Goal: Task Accomplishment & Management: Manage account settings

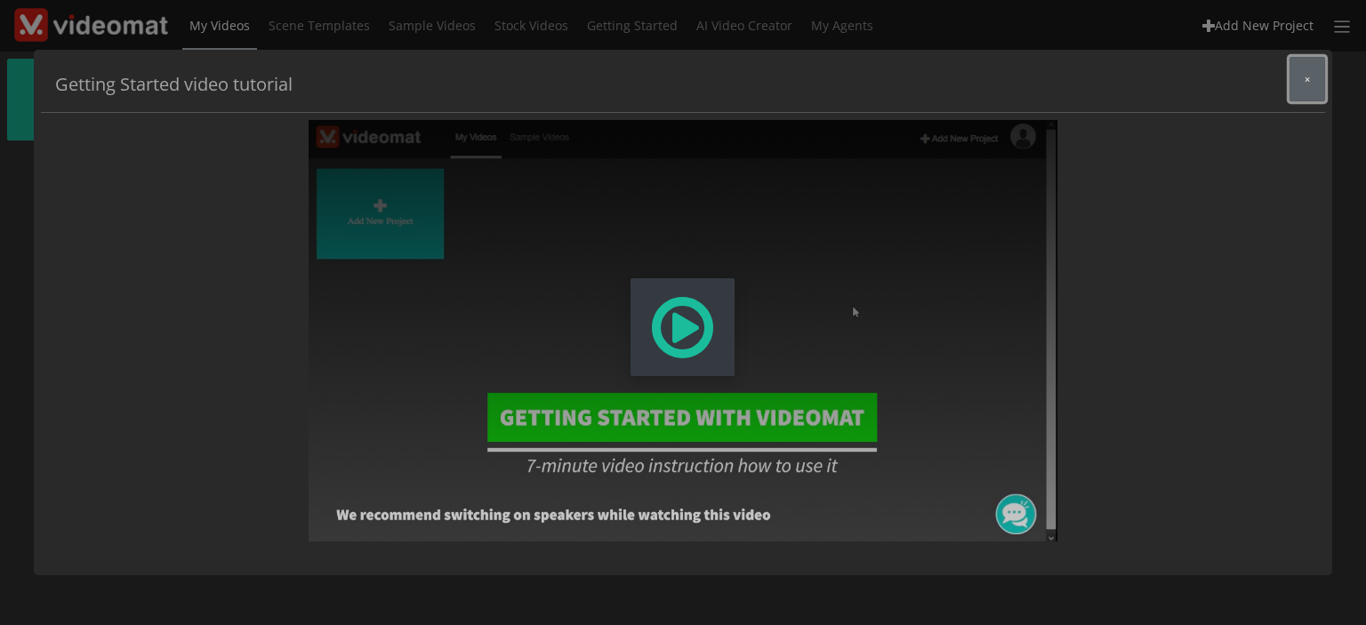
click at [1313, 84] on button "×" at bounding box center [1307, 79] width 36 height 44
drag, startPoint x: 1302, startPoint y: 89, endPoint x: 1302, endPoint y: 79, distance: 9.8
click at [1302, 88] on button "×" at bounding box center [1307, 79] width 36 height 44
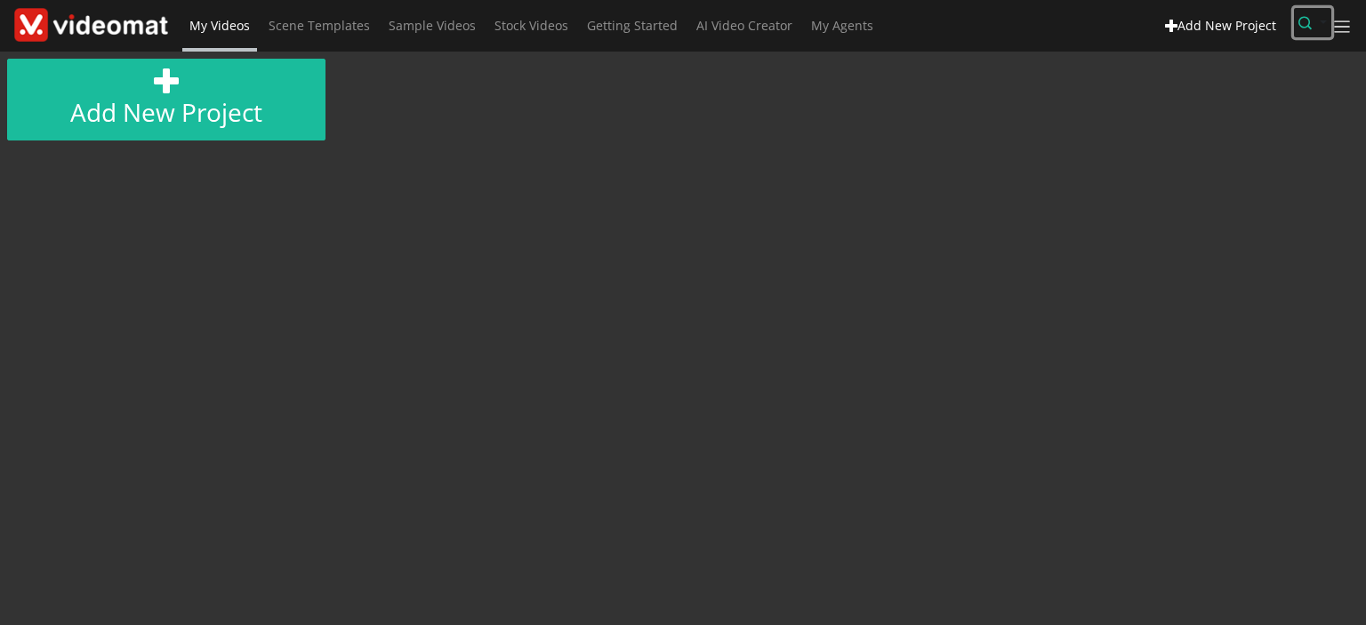
click at [1302, 20] on icon "button" at bounding box center [1304, 22] width 13 height 13
click at [1232, 67] on input "text" at bounding box center [1237, 66] width 188 height 27
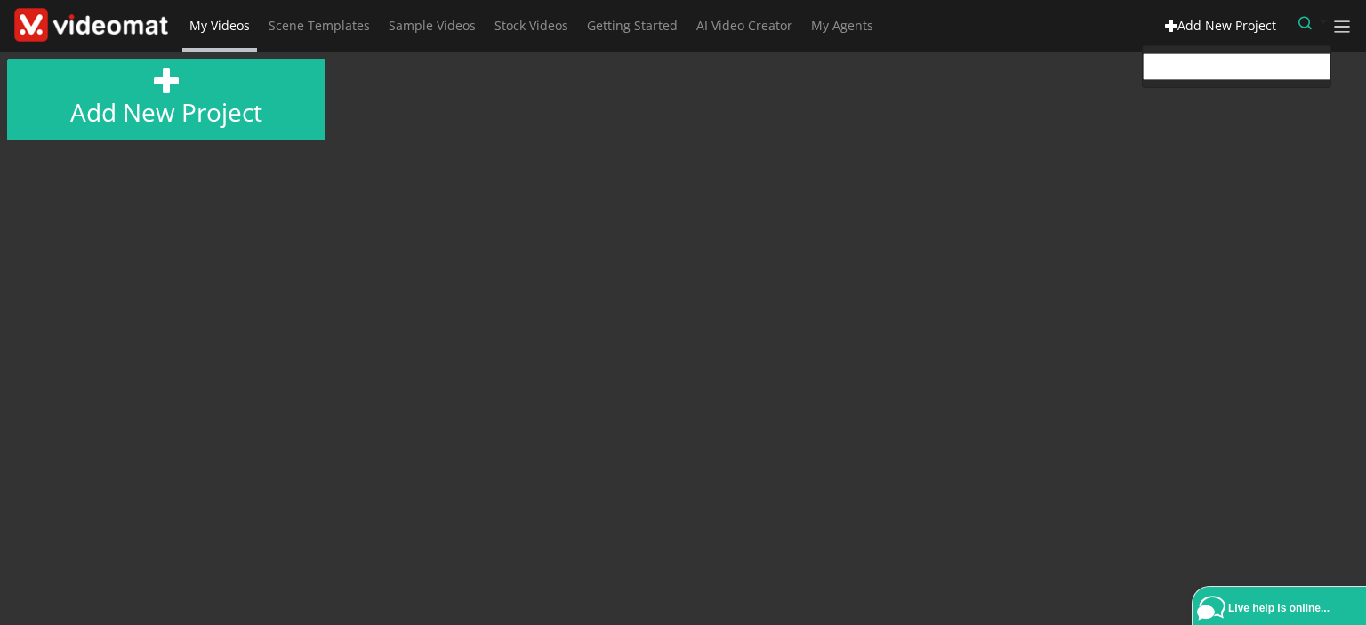
click at [1185, 67] on input "text" at bounding box center [1237, 66] width 188 height 27
type input "10515"
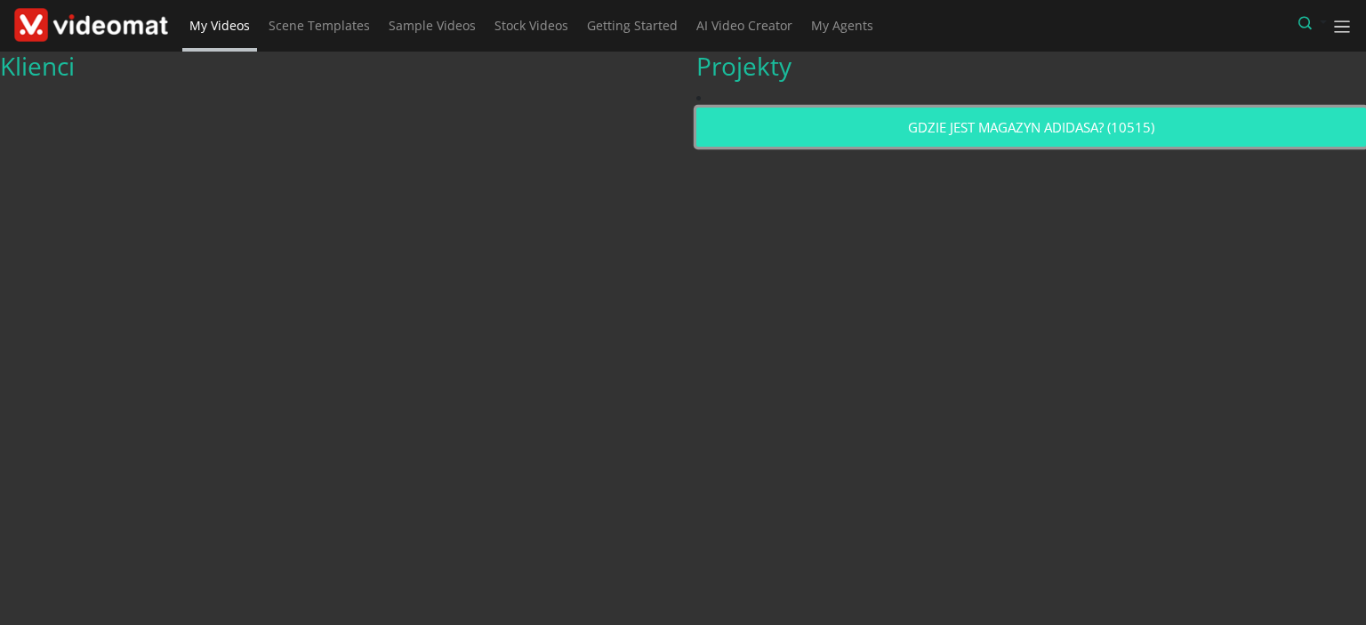
click at [1043, 109] on link "GDZIE JEST MAGAZYN ADIDASA? (10515)" at bounding box center [1031, 128] width 670 height 40
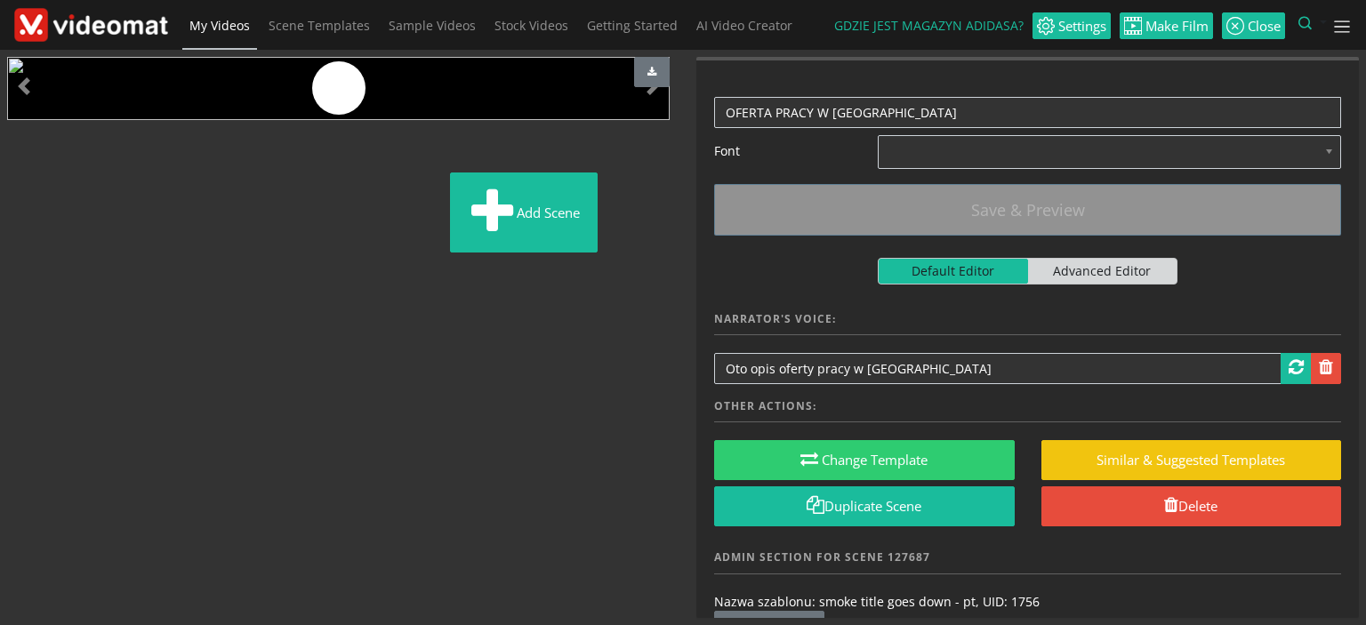
click at [222, 17] on span "My Videos" at bounding box center [219, 25] width 60 height 17
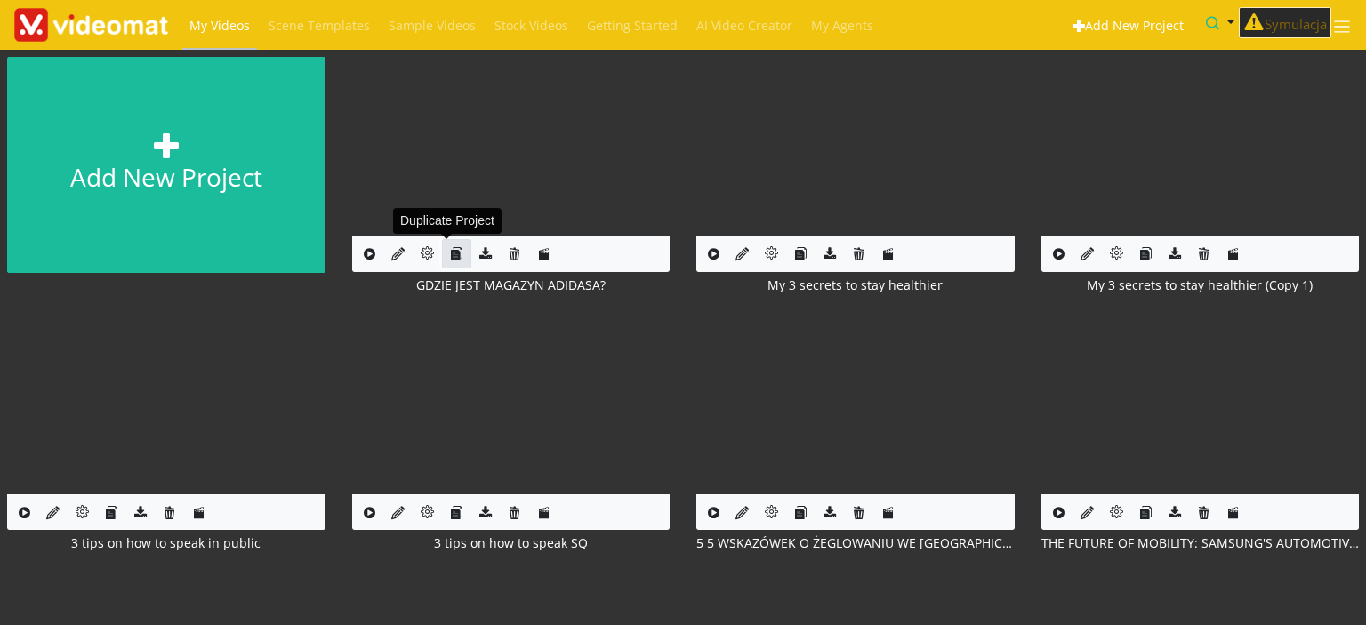
click at [451, 253] on icon "button" at bounding box center [456, 253] width 13 height 13
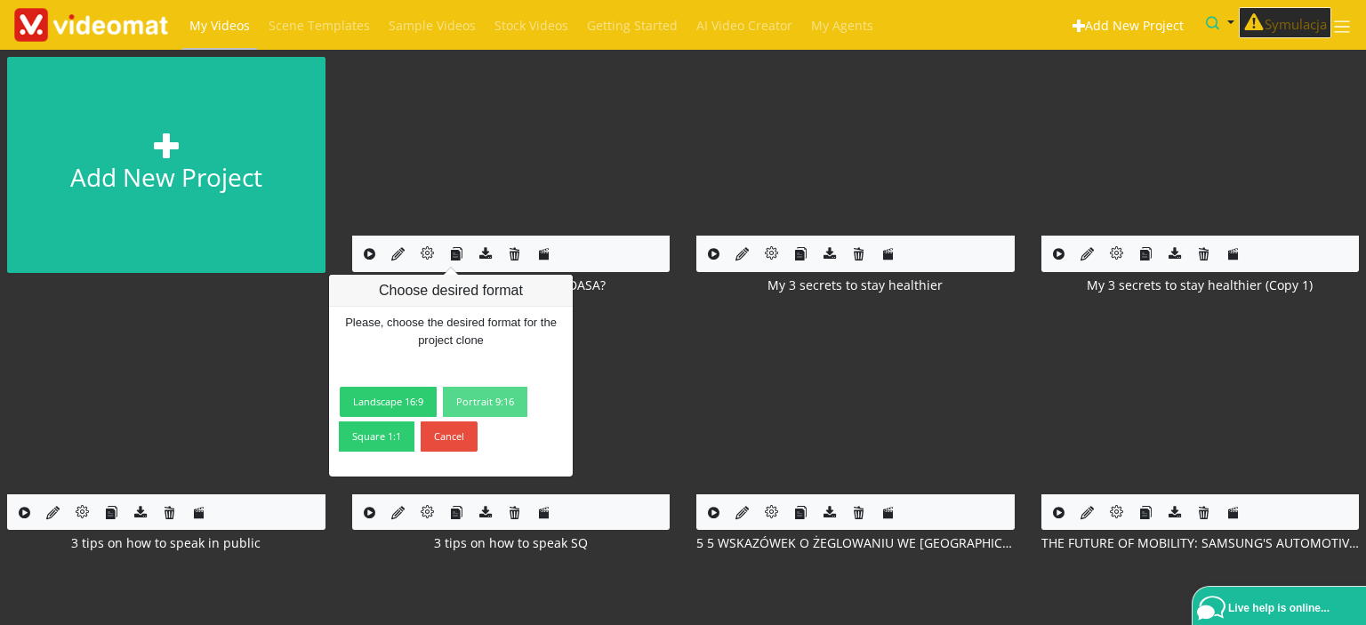
click at [499, 405] on link "Portrait 9:16" at bounding box center [485, 402] width 84 height 30
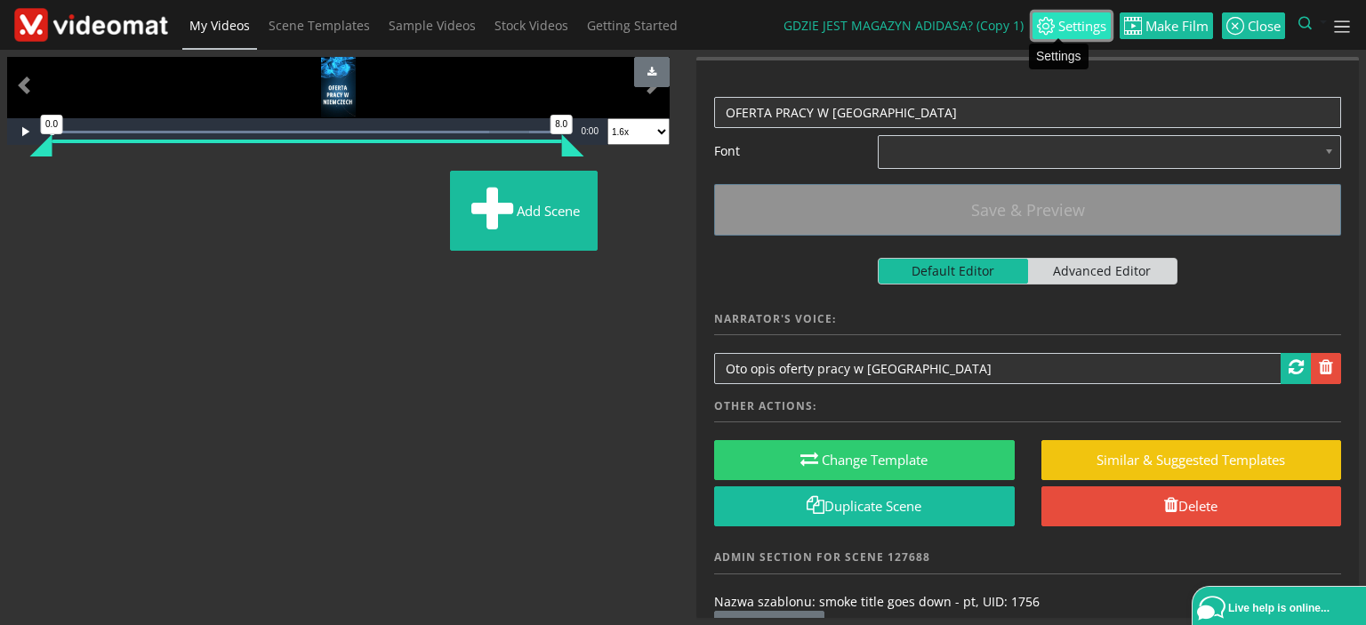
click at [1055, 24] on span "Settings" at bounding box center [1081, 26] width 52 height 13
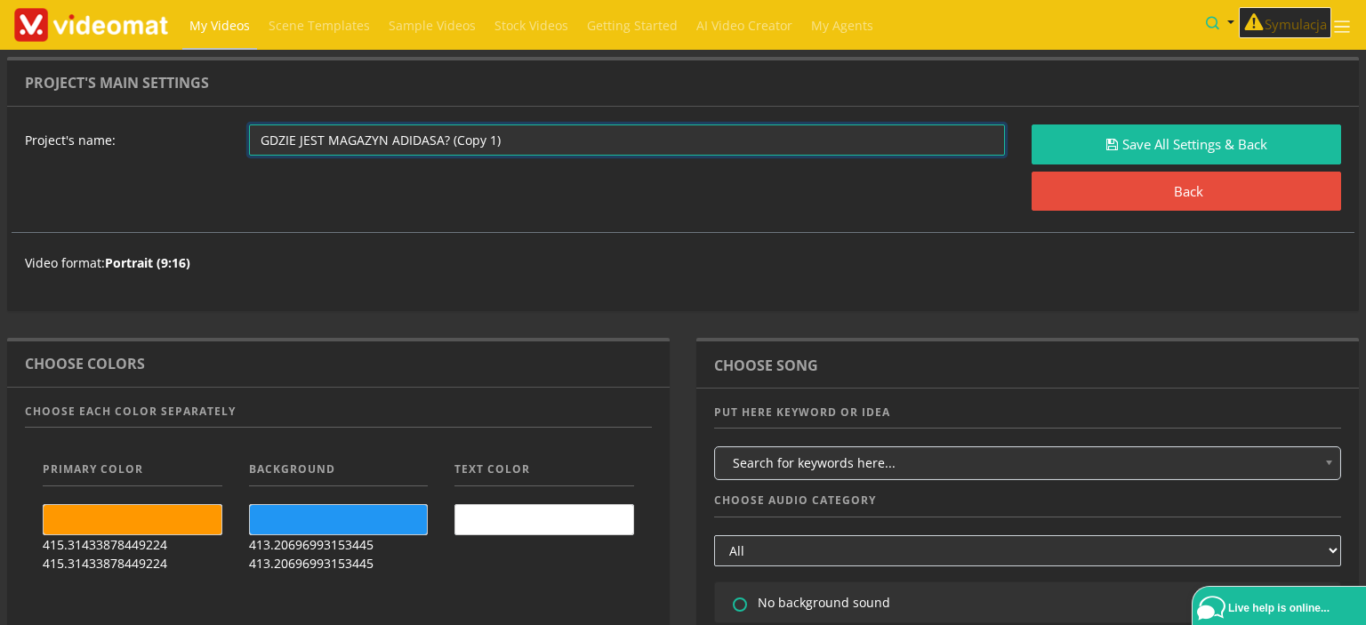
drag, startPoint x: 441, startPoint y: 134, endPoint x: 655, endPoint y: 143, distance: 214.5
click at [655, 143] on input "GDZIE JEST MAGAZYN ADIDASA? (Copy 1)" at bounding box center [627, 139] width 757 height 31
click at [445, 145] on input "GDZIE JEST MAGAZYN ADIDASA? (Copy 1)" at bounding box center [627, 139] width 757 height 31
drag, startPoint x: 442, startPoint y: 138, endPoint x: 534, endPoint y: 138, distance: 92.5
click at [534, 138] on input "GDZIE JEST MAGAZYN ADIDASA? (Copy 1)" at bounding box center [627, 139] width 757 height 31
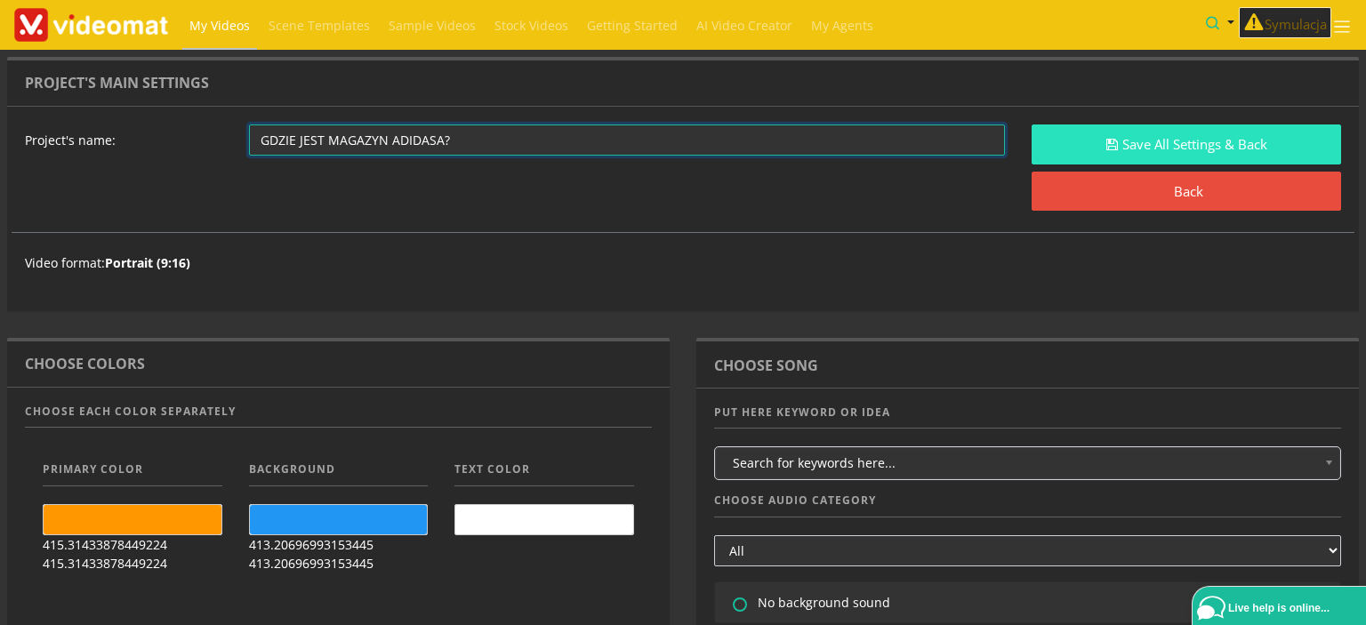
type input "GDZIE JEST MAGAZYN ADIDASA?"
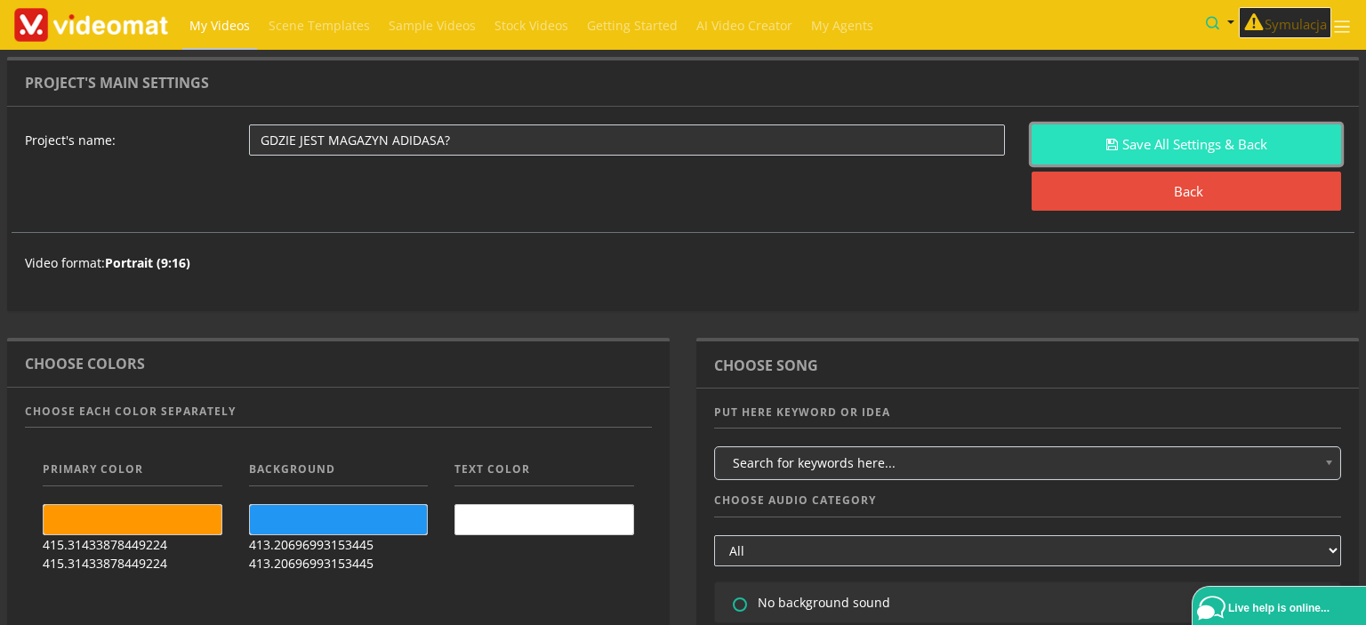
click at [1156, 141] on button "Save All Settings & Back" at bounding box center [1186, 144] width 309 height 40
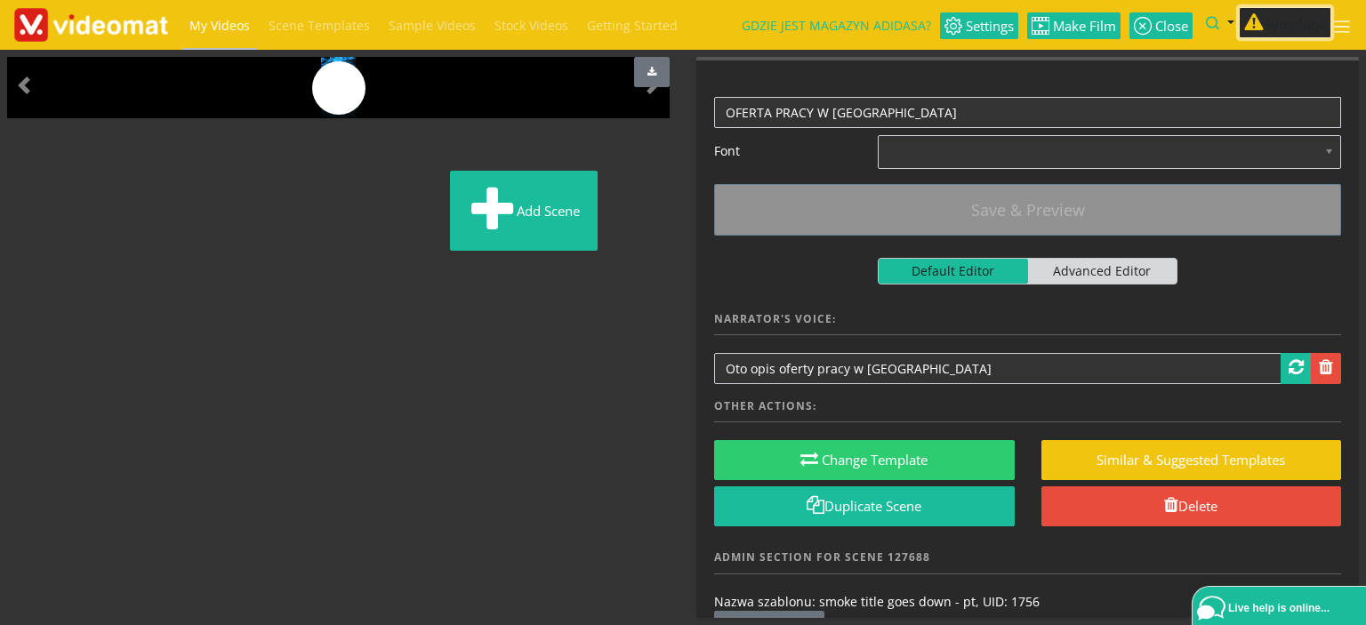
click at [1270, 26] on button "Symulacja" at bounding box center [1285, 23] width 92 height 32
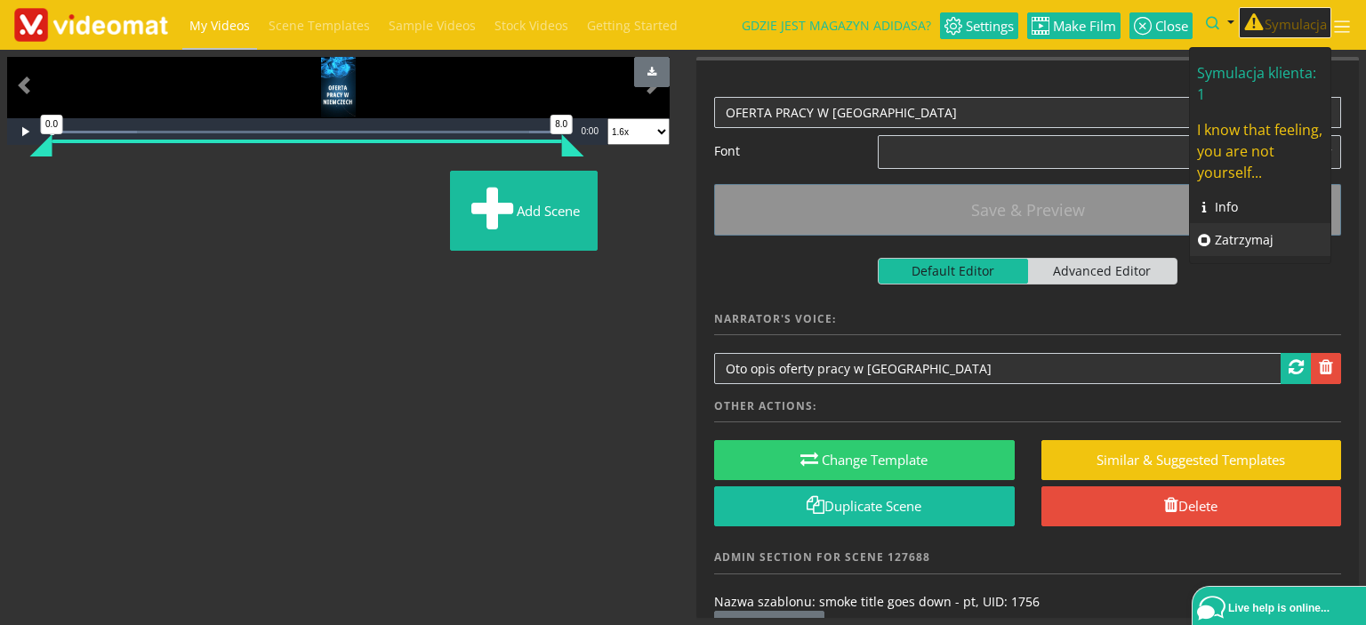
click at [1246, 233] on link "Zatrzymaj" at bounding box center [1260, 239] width 141 height 33
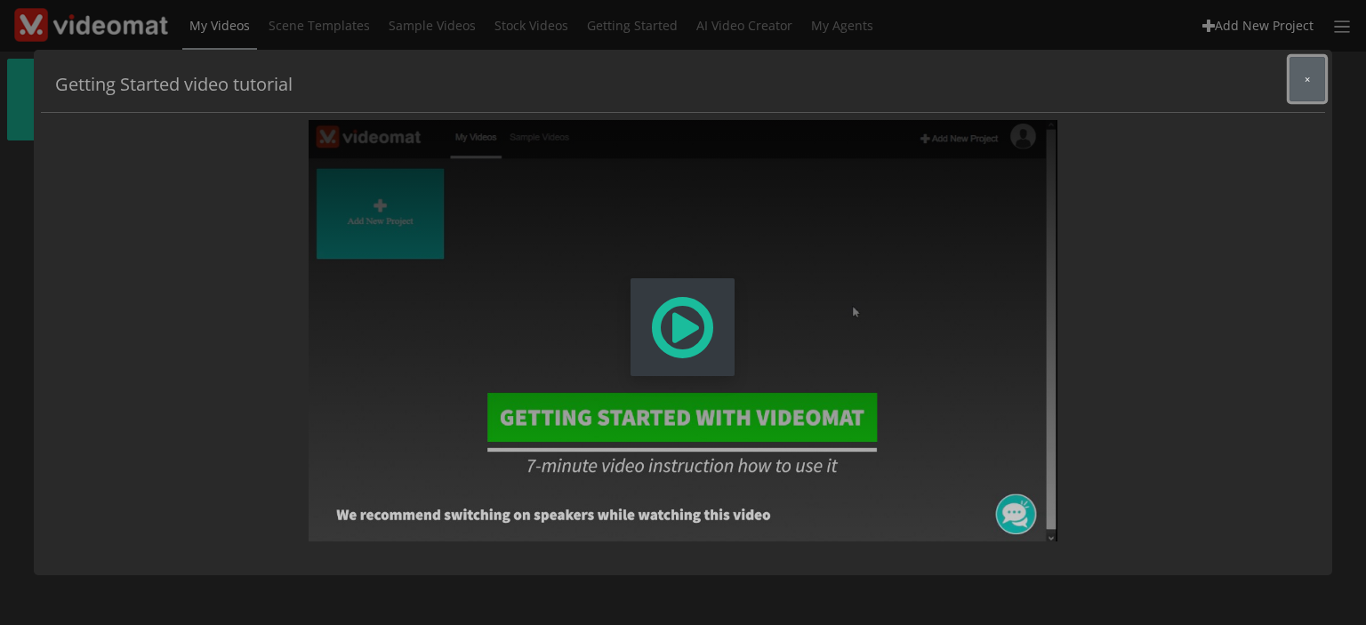
click at [1291, 86] on button "×" at bounding box center [1307, 79] width 36 height 44
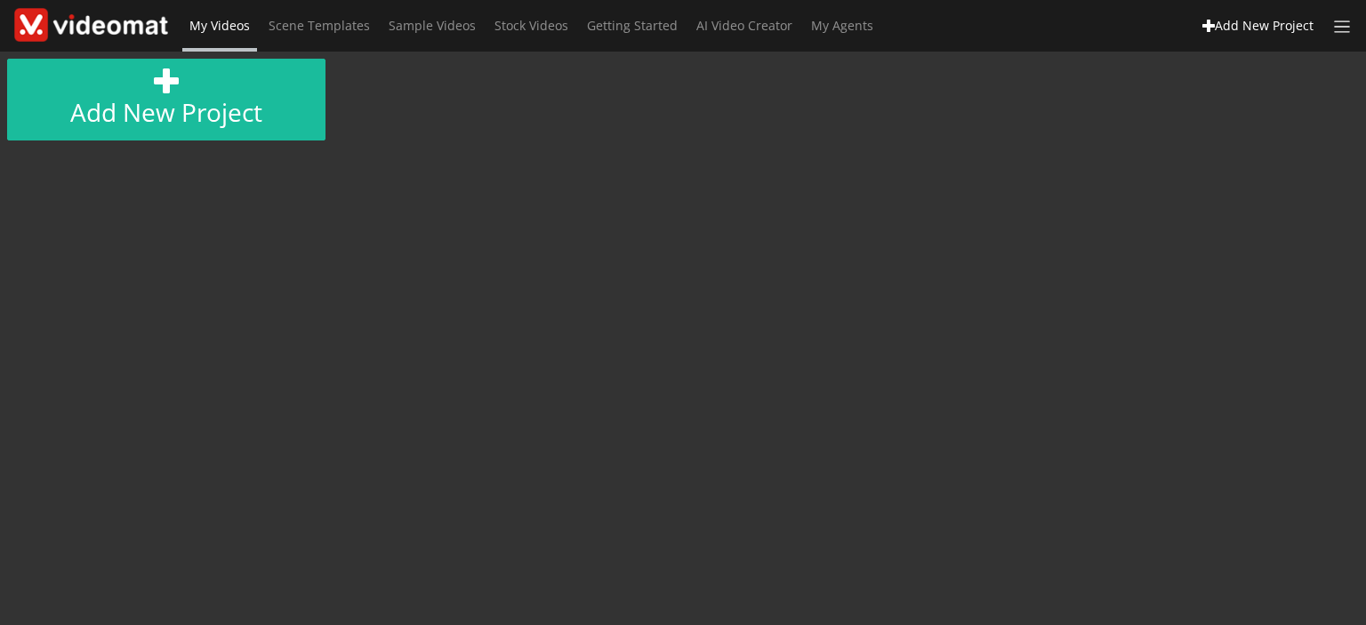
click at [226, 24] on span "My Videos" at bounding box center [219, 25] width 60 height 17
click at [1337, 29] on span at bounding box center [1342, 27] width 20 height 20
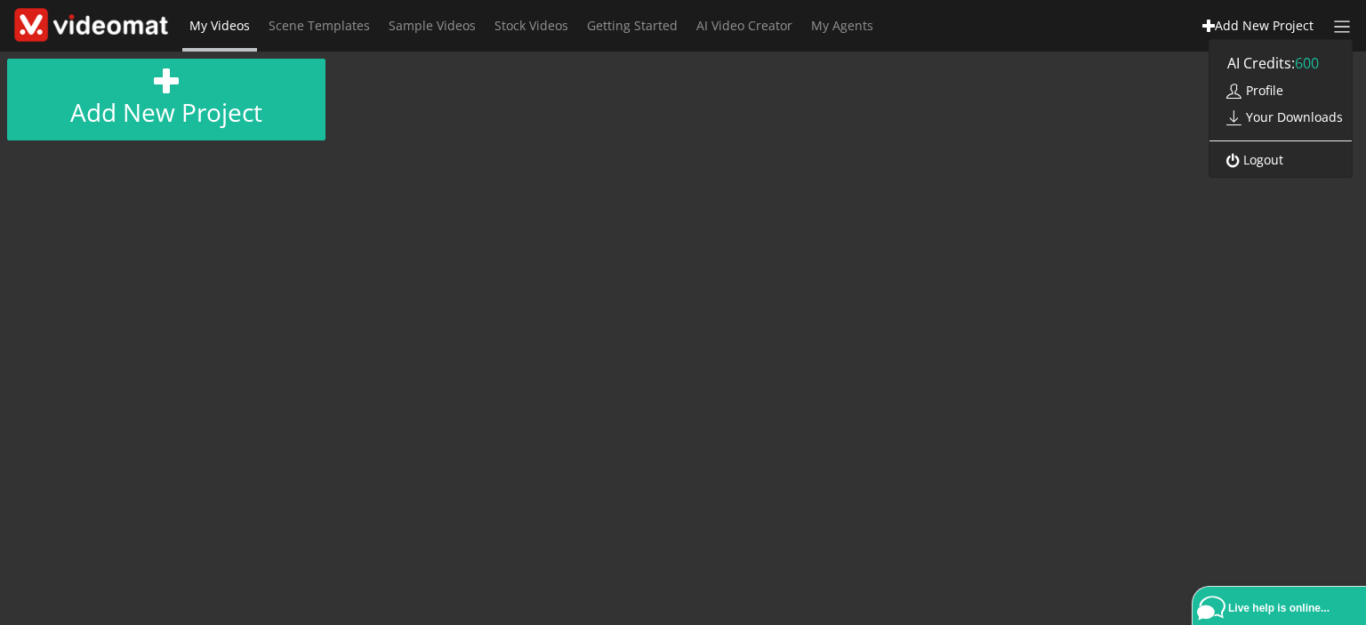
click at [1258, 92] on link "Profile" at bounding box center [1250, 90] width 83 height 31
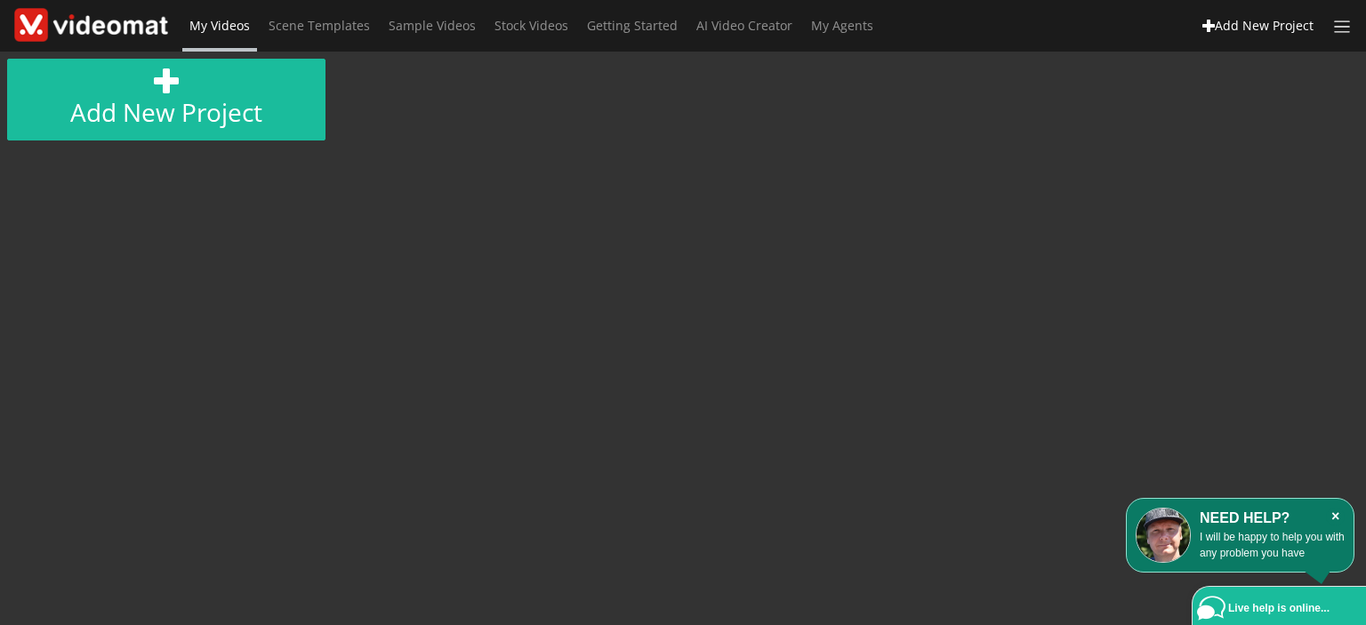
click at [1334, 515] on icon "×" at bounding box center [1335, 517] width 19 height 18
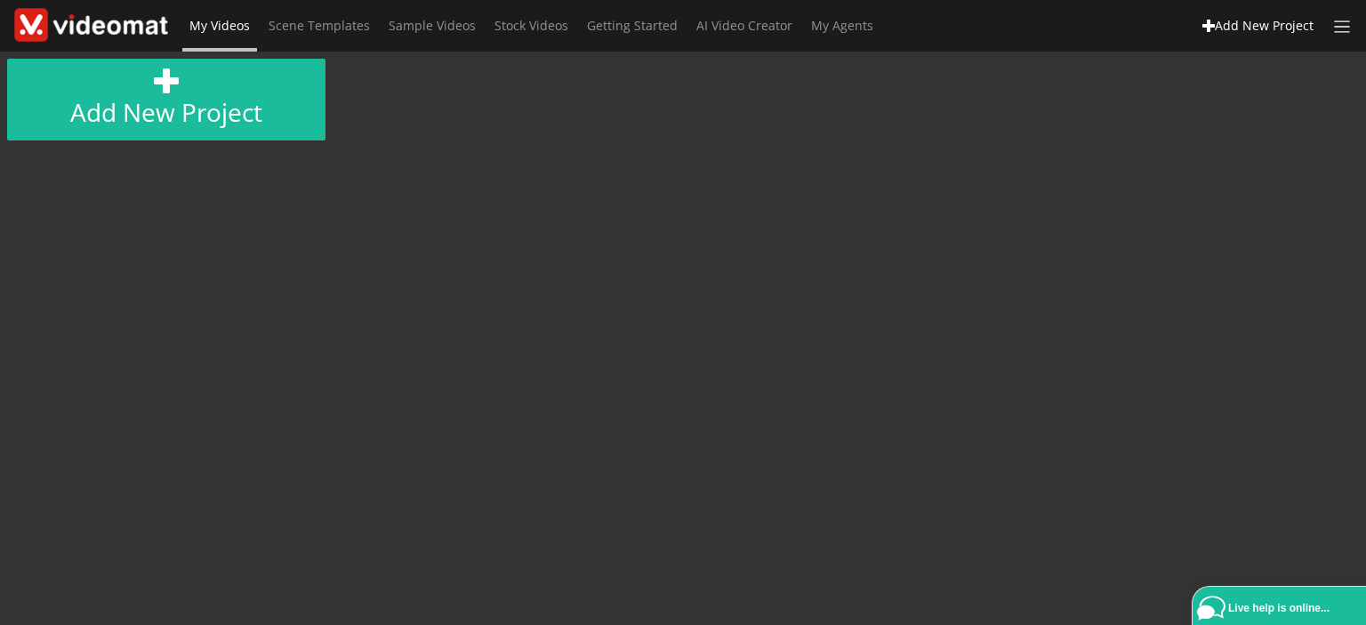
click at [230, 27] on span "My Videos" at bounding box center [219, 25] width 60 height 17
